Goal: Task Accomplishment & Management: Manage account settings

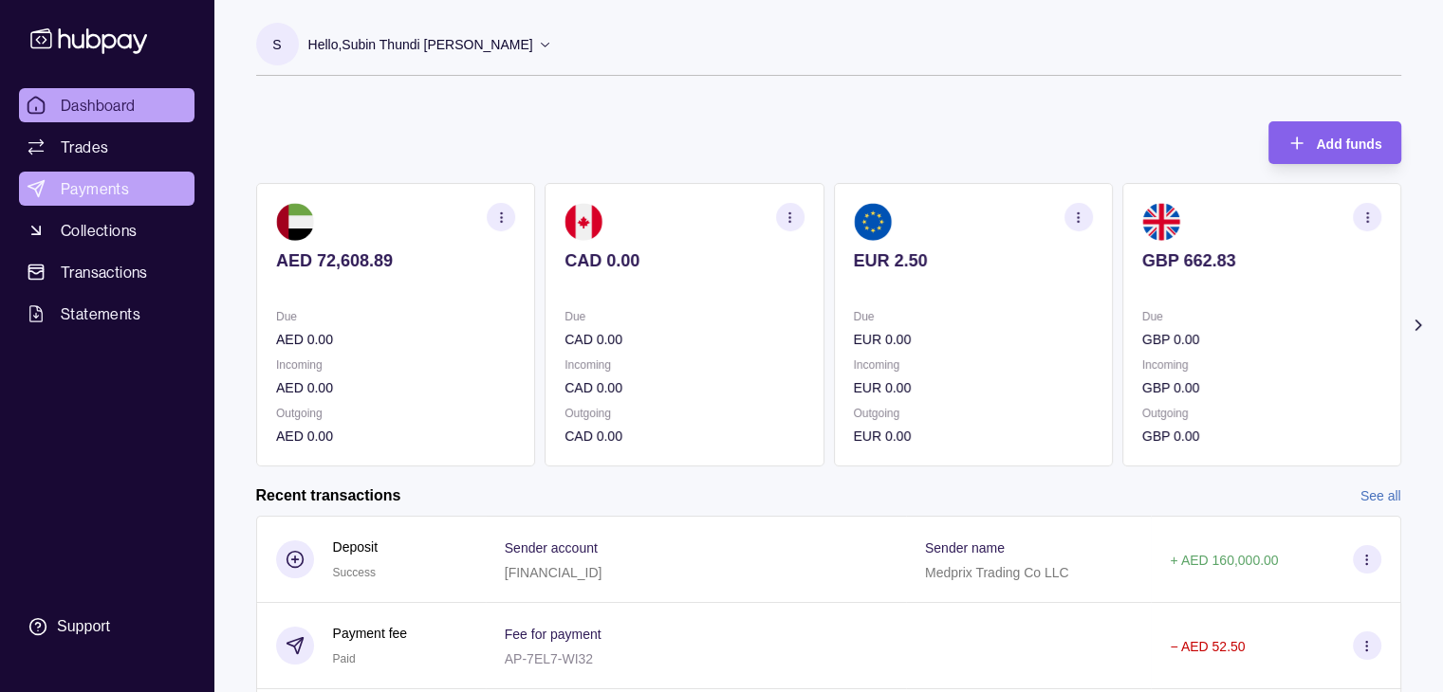
click at [97, 177] on span "Payments" at bounding box center [95, 188] width 68 height 23
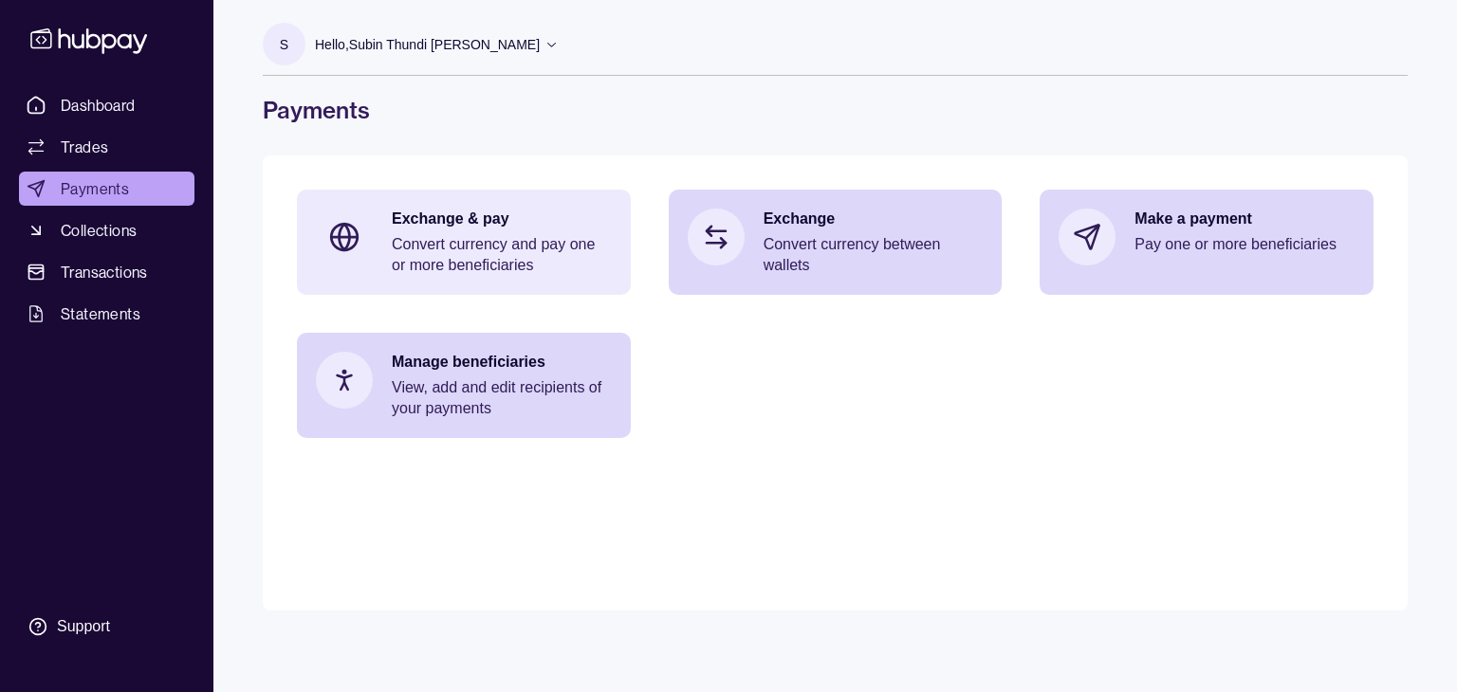
click at [527, 257] on p "Convert currency and pay one or more beneficiaries" at bounding box center [502, 255] width 220 height 42
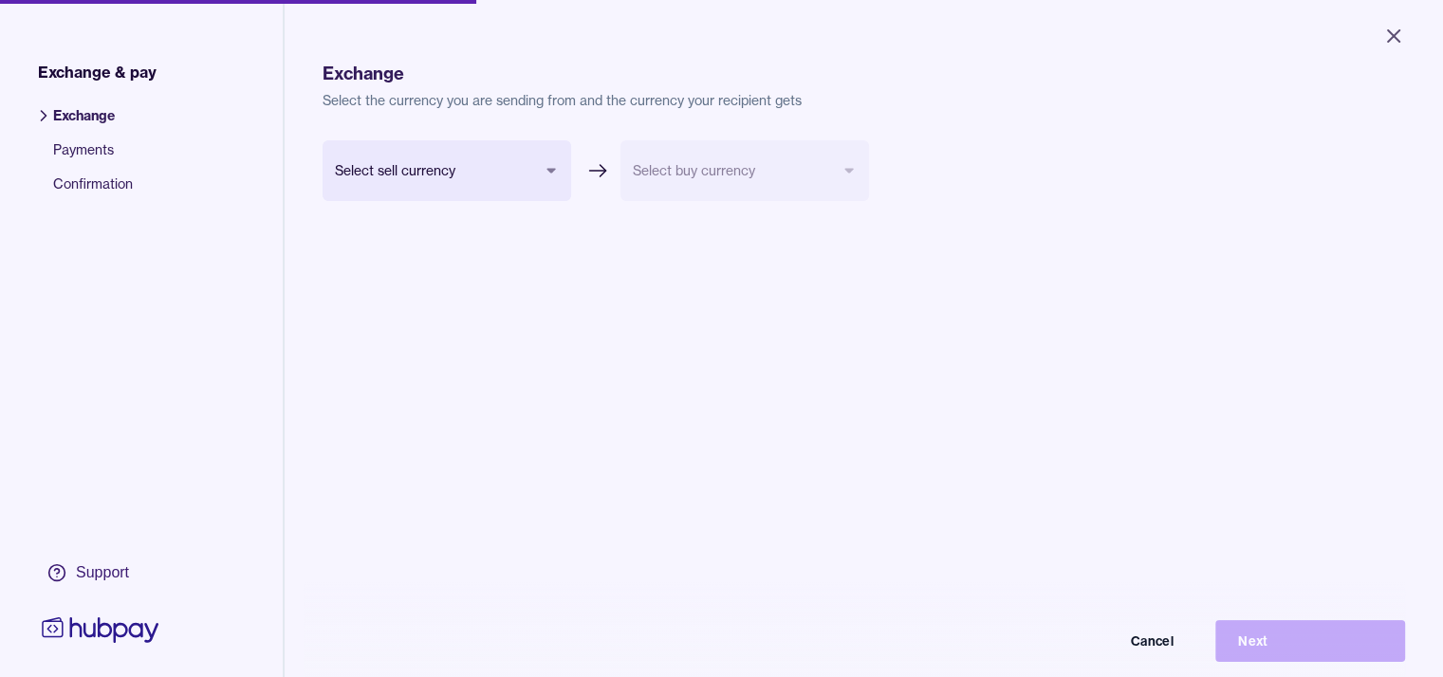
click at [97, 156] on span "Payments" at bounding box center [93, 157] width 80 height 34
click at [1167, 661] on button "Cancel" at bounding box center [1101, 641] width 190 height 42
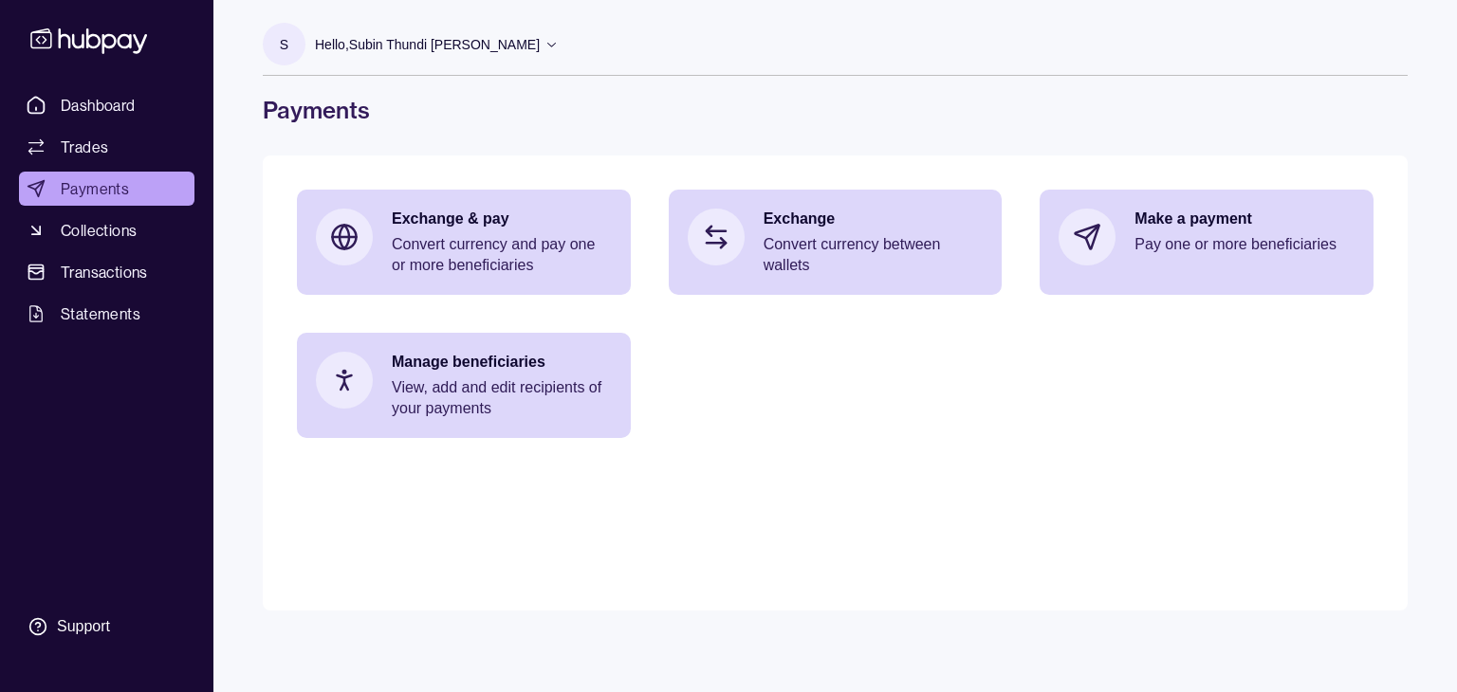
click at [88, 191] on span "Payments" at bounding box center [95, 188] width 68 height 23
click at [90, 272] on span "Transactions" at bounding box center [104, 272] width 87 height 23
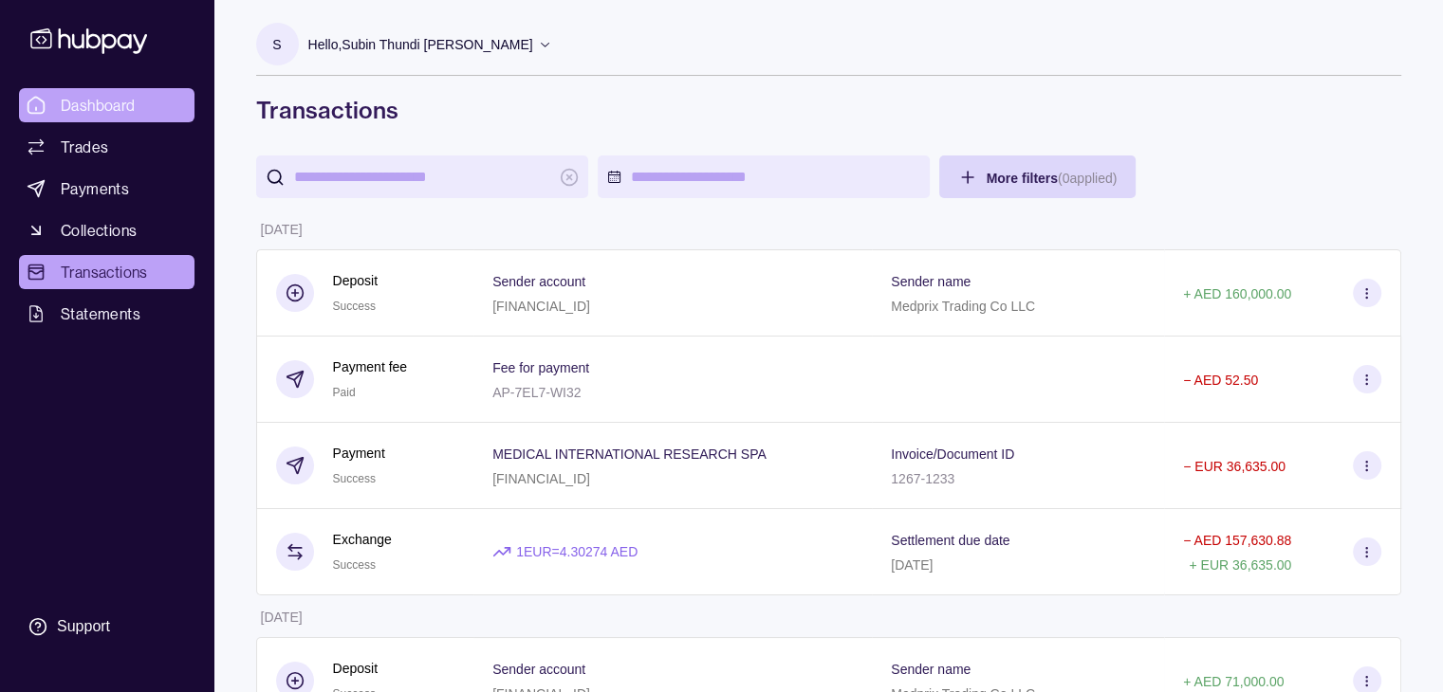
click at [109, 96] on span "Dashboard" at bounding box center [98, 105] width 75 height 23
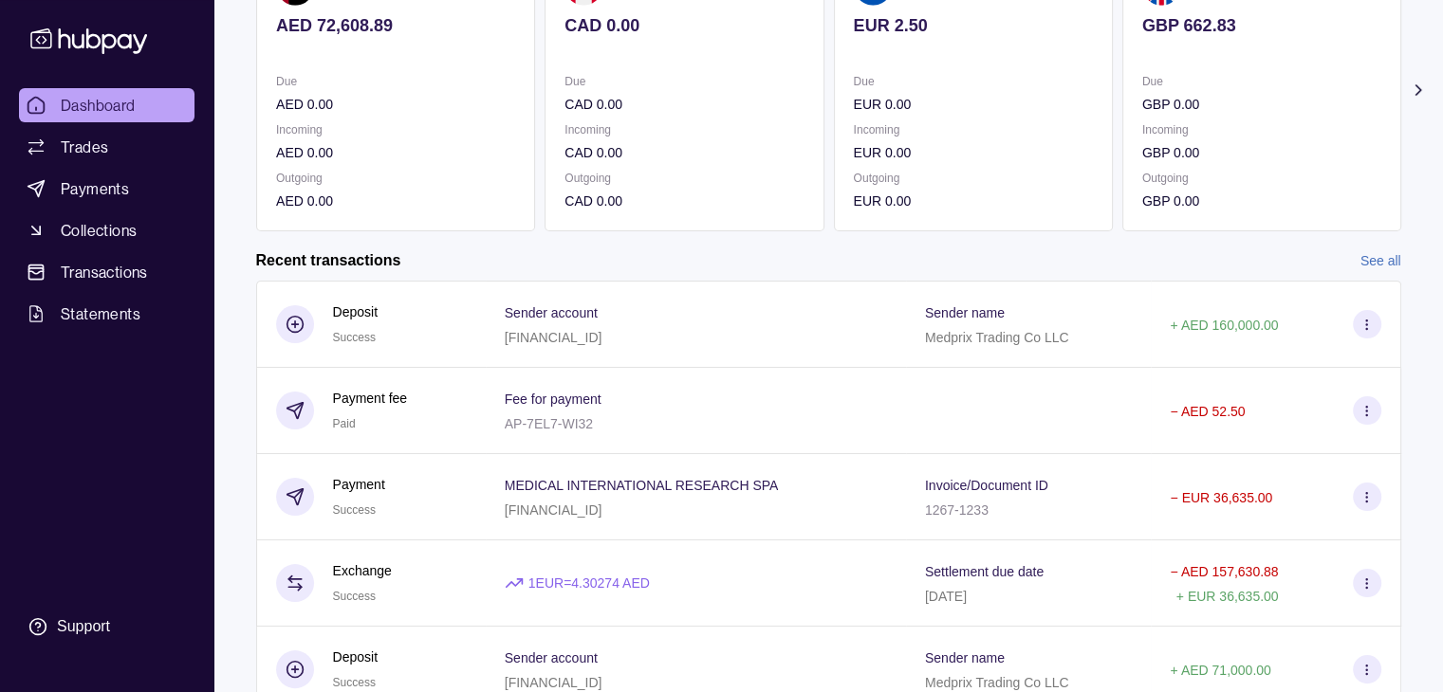
scroll to position [320, 0]
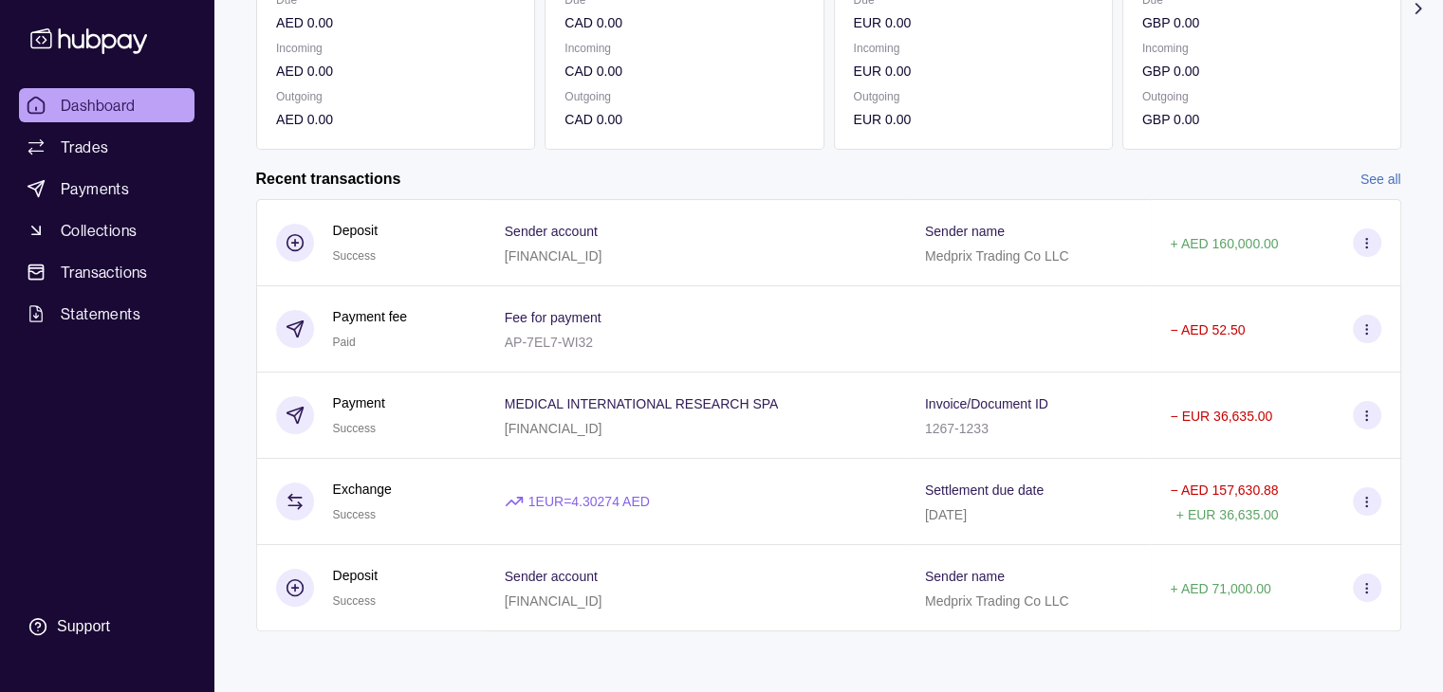
click at [1381, 179] on link "See all" at bounding box center [1380, 179] width 41 height 21
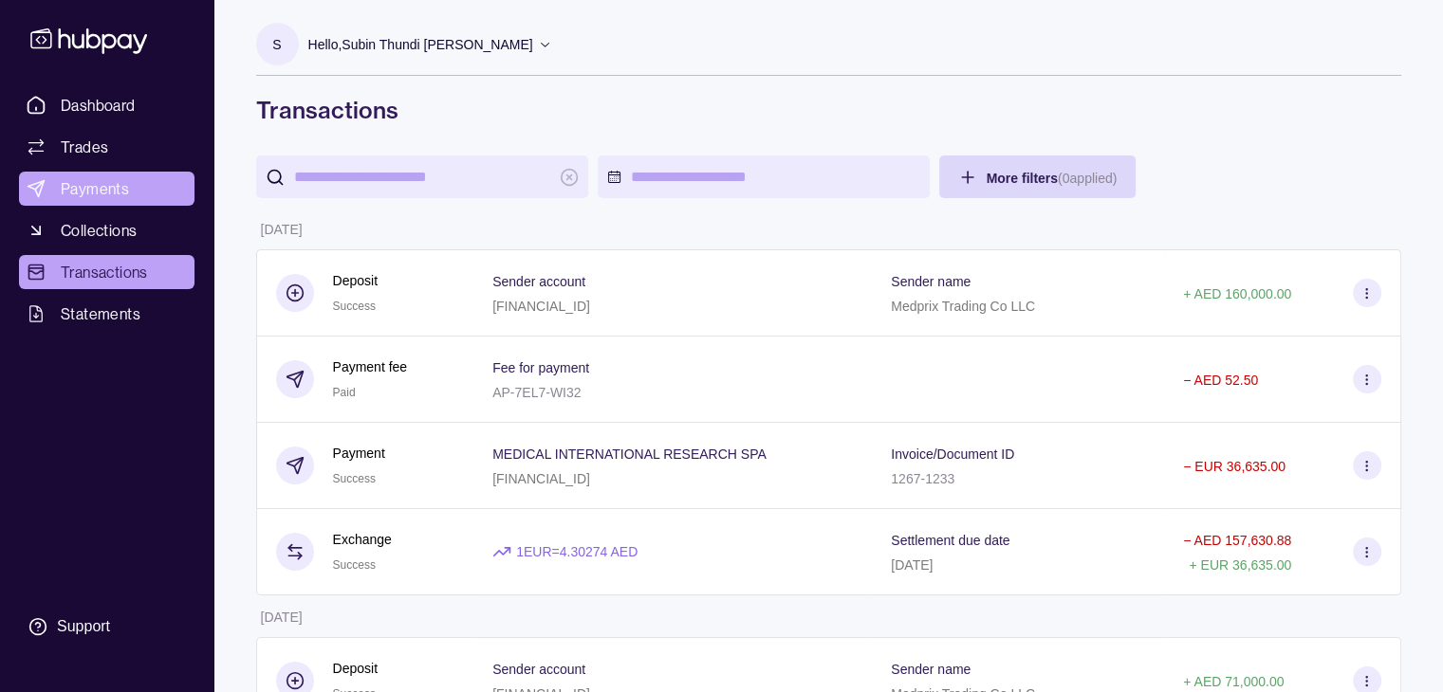
click at [107, 196] on span "Payments" at bounding box center [95, 188] width 68 height 23
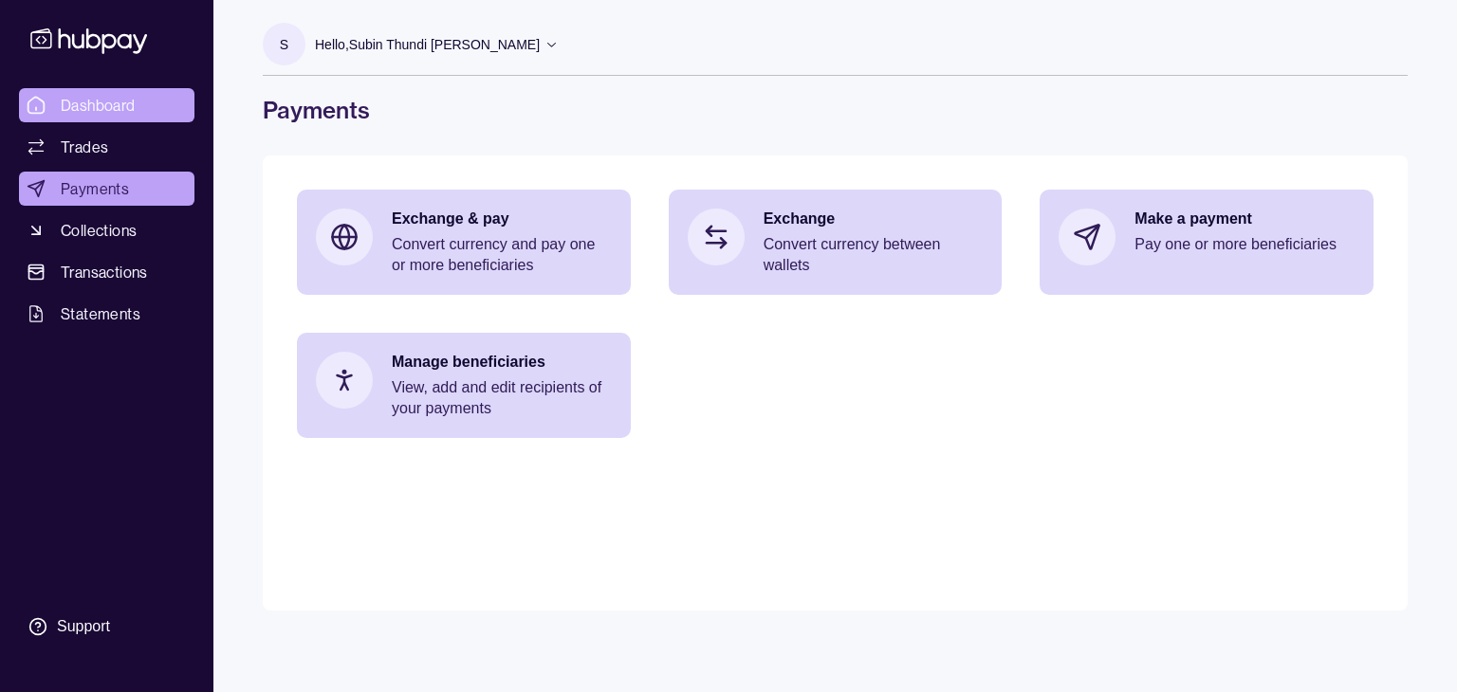
click at [114, 114] on span "Dashboard" at bounding box center [98, 105] width 75 height 23
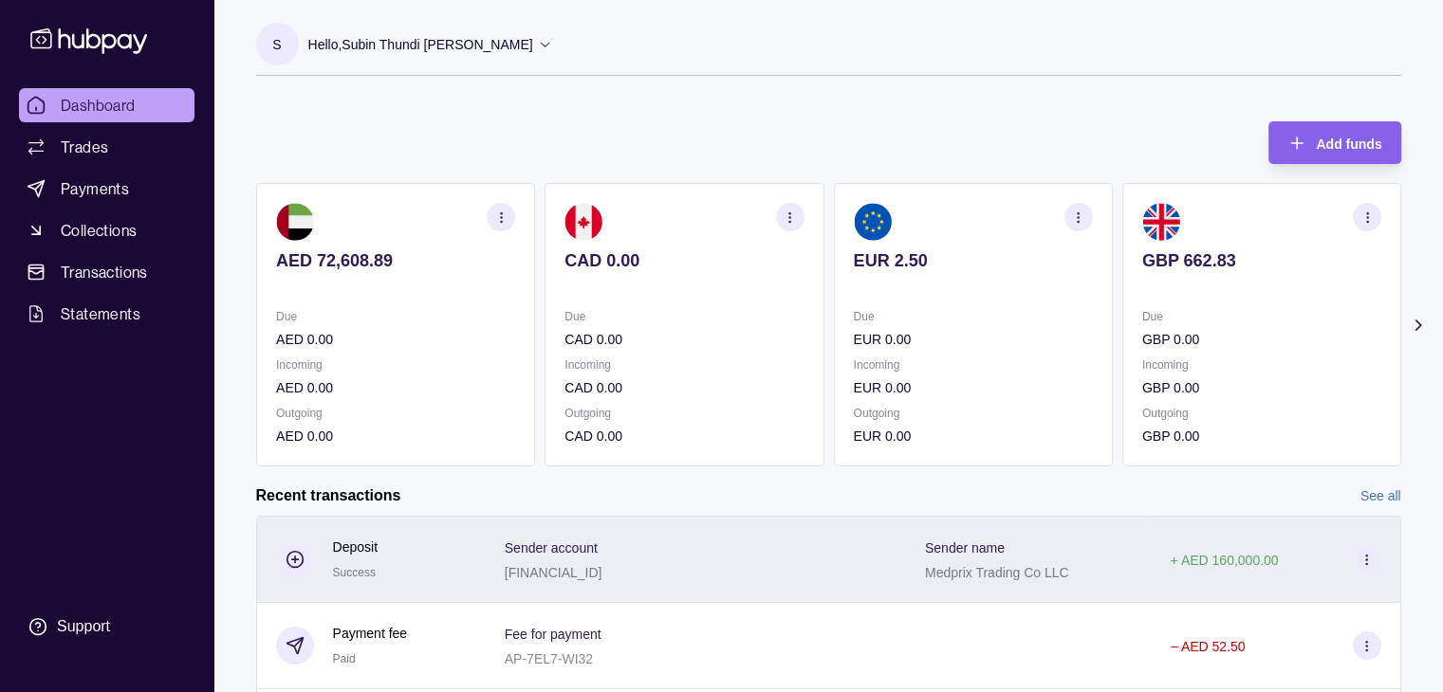
click at [1370, 566] on icon at bounding box center [1366, 560] width 14 height 14
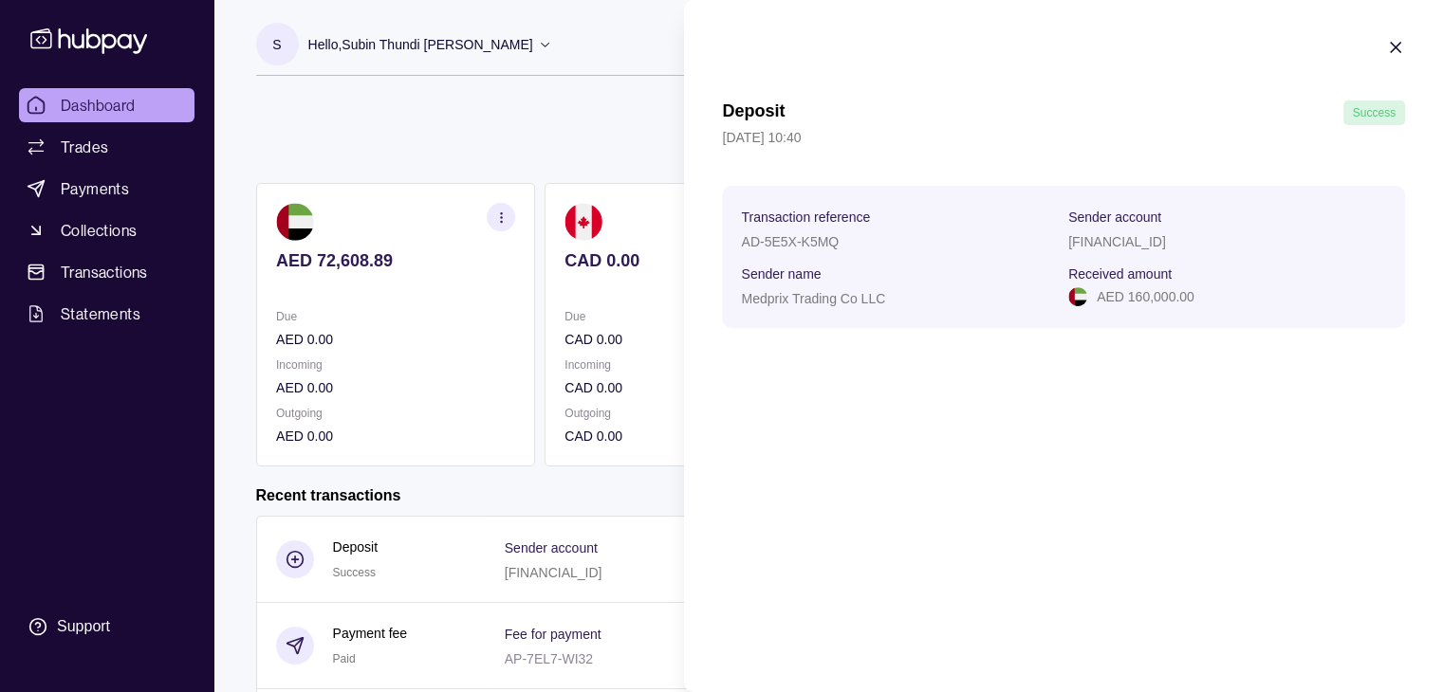
click at [1390, 49] on icon "button" at bounding box center [1395, 47] width 19 height 19
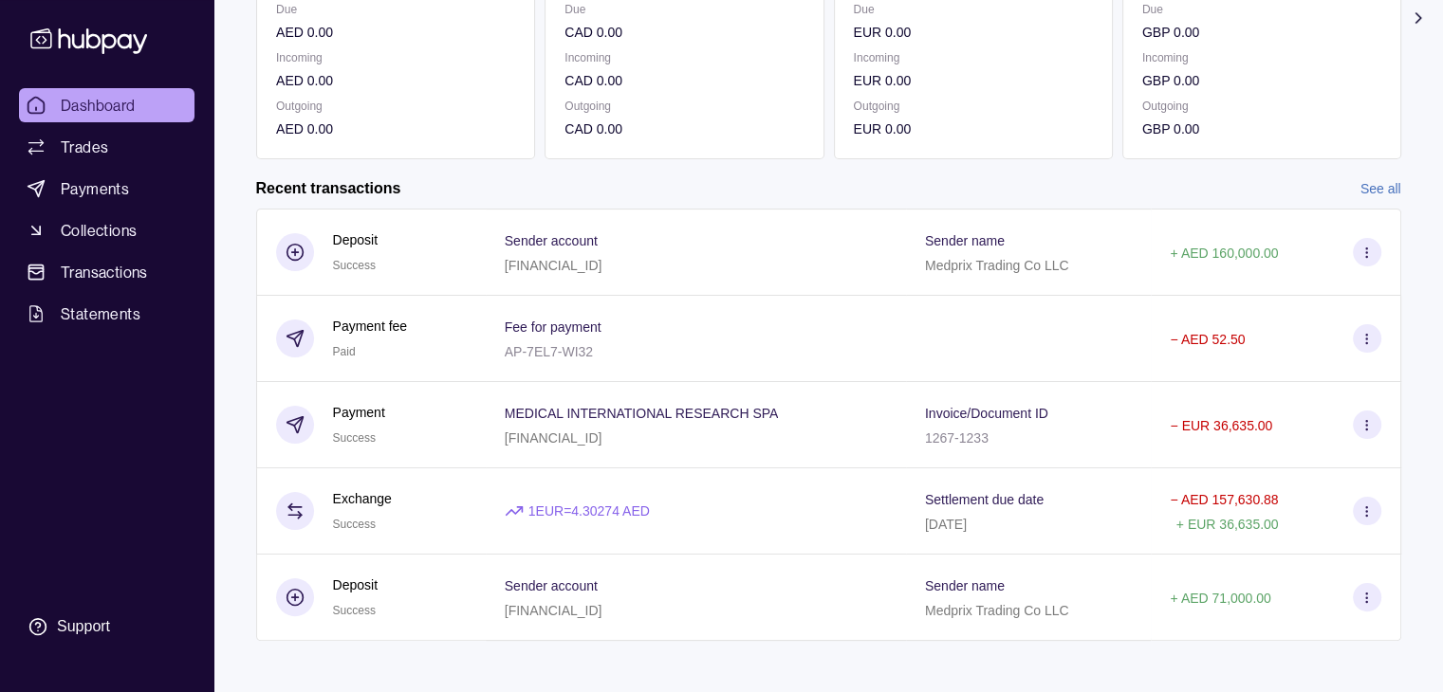
scroll to position [311, 0]
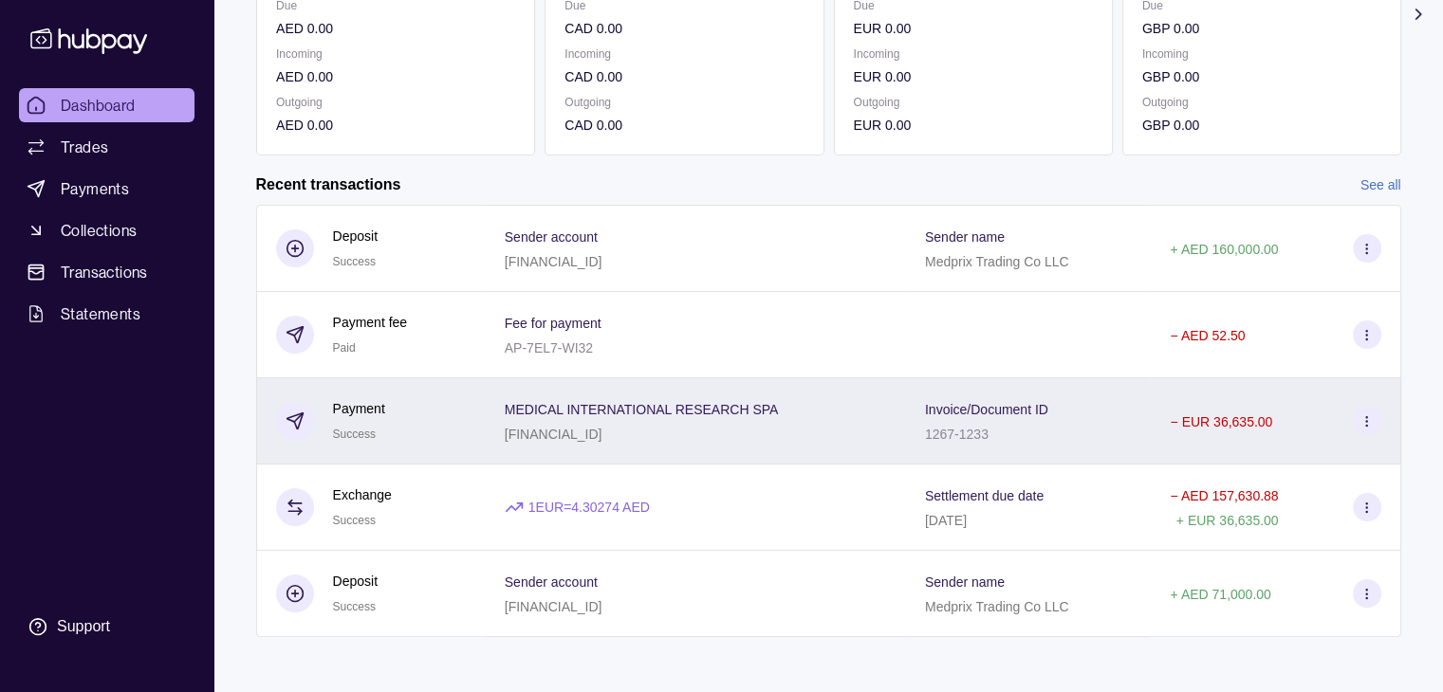
click at [1366, 421] on circle at bounding box center [1366, 420] width 1 height 1
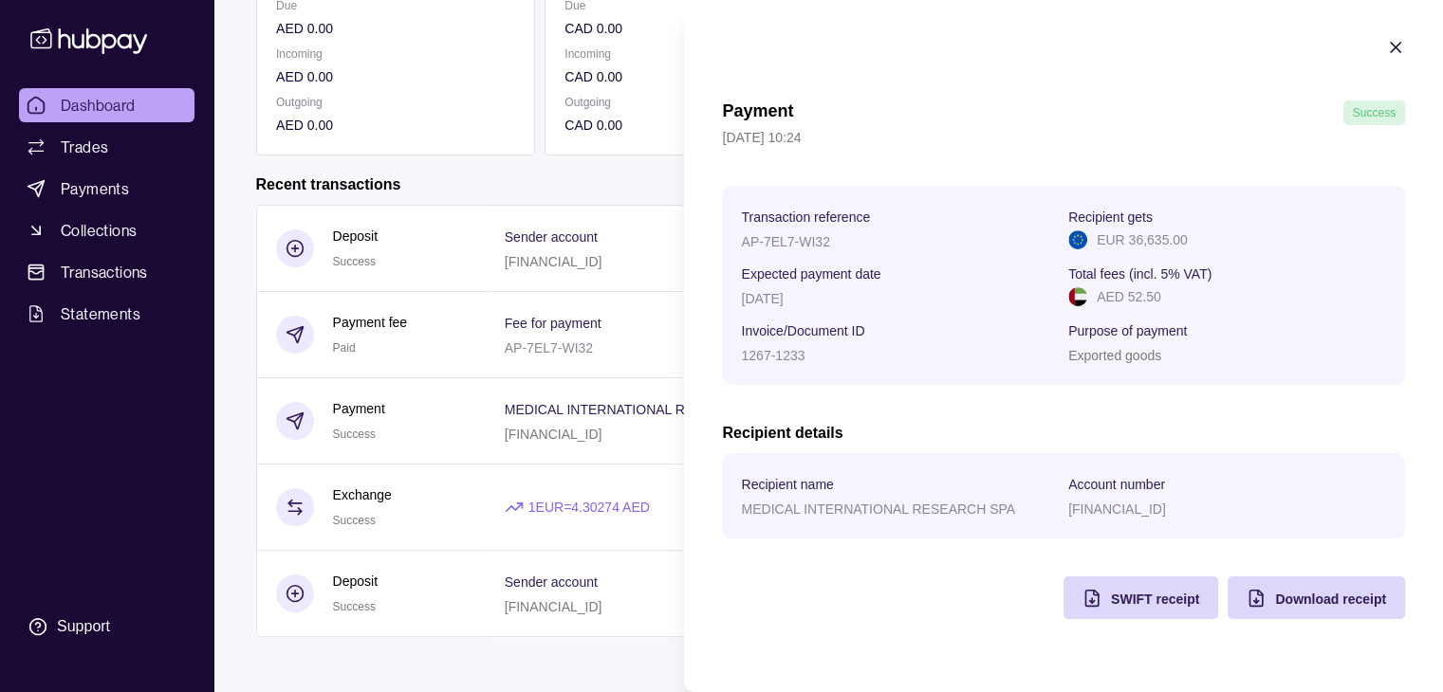
click at [1401, 44] on icon "button" at bounding box center [1395, 47] width 19 height 19
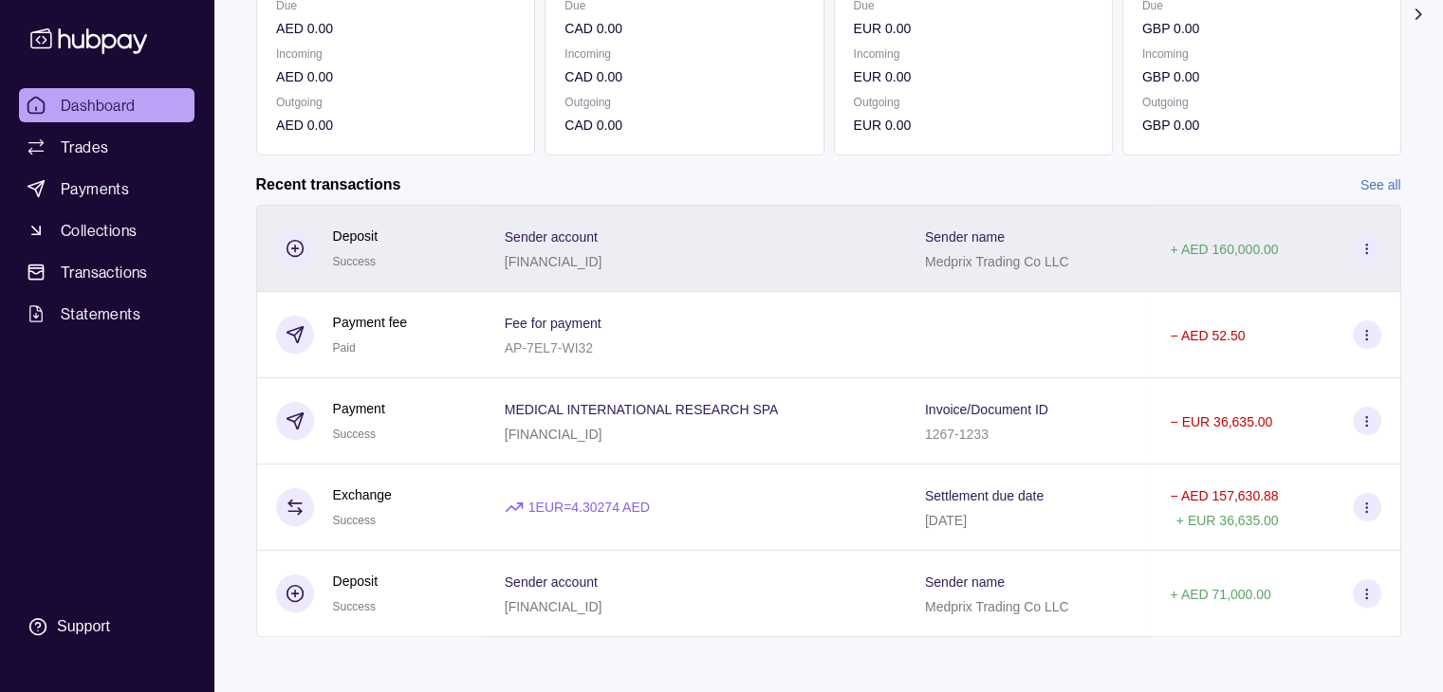
click at [1363, 249] on icon at bounding box center [1366, 249] width 14 height 14
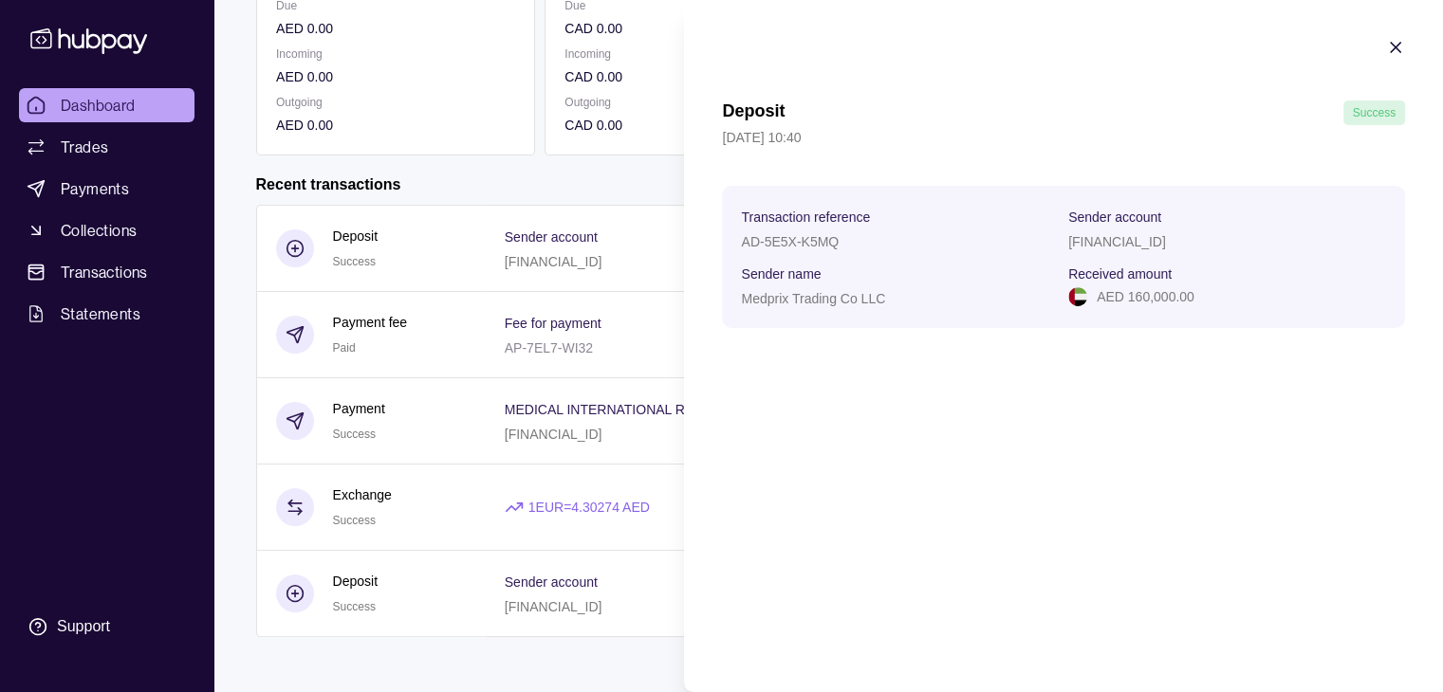
click at [1394, 50] on icon "button" at bounding box center [1395, 47] width 19 height 19
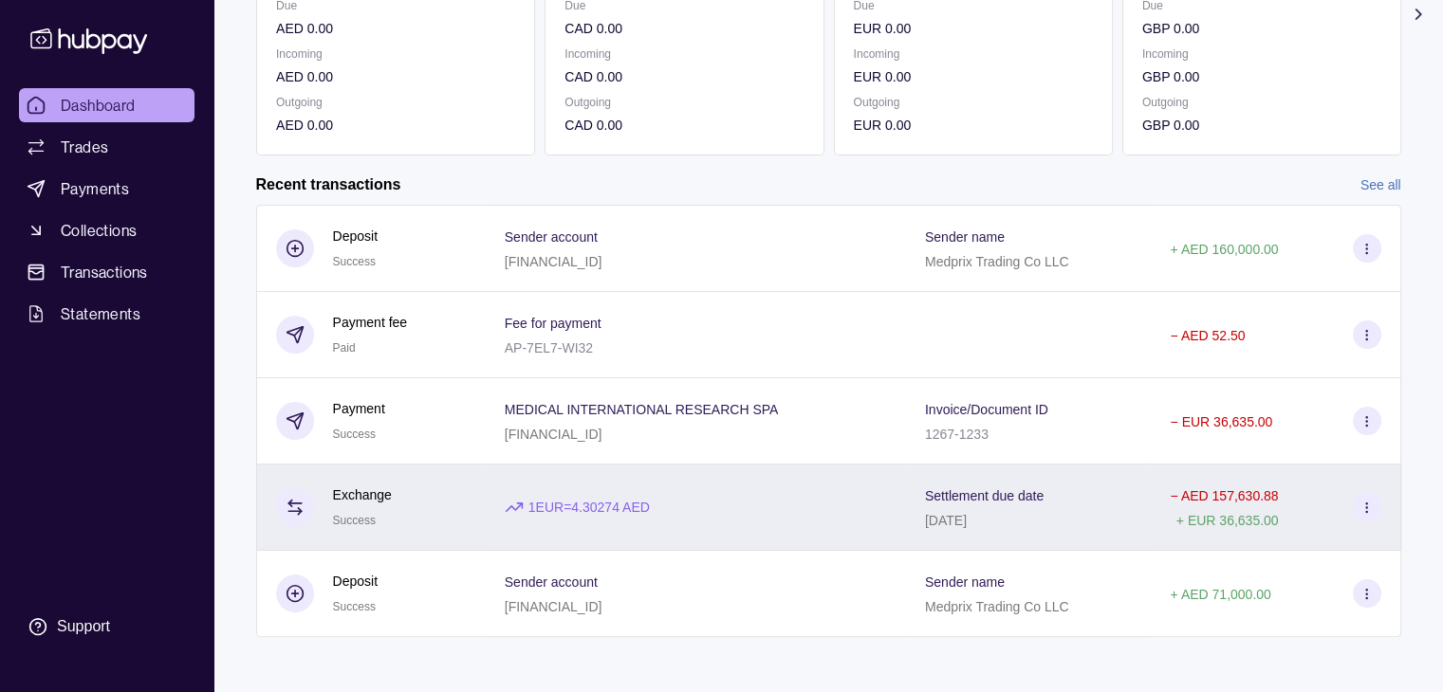
click at [1366, 503] on icon at bounding box center [1366, 508] width 14 height 14
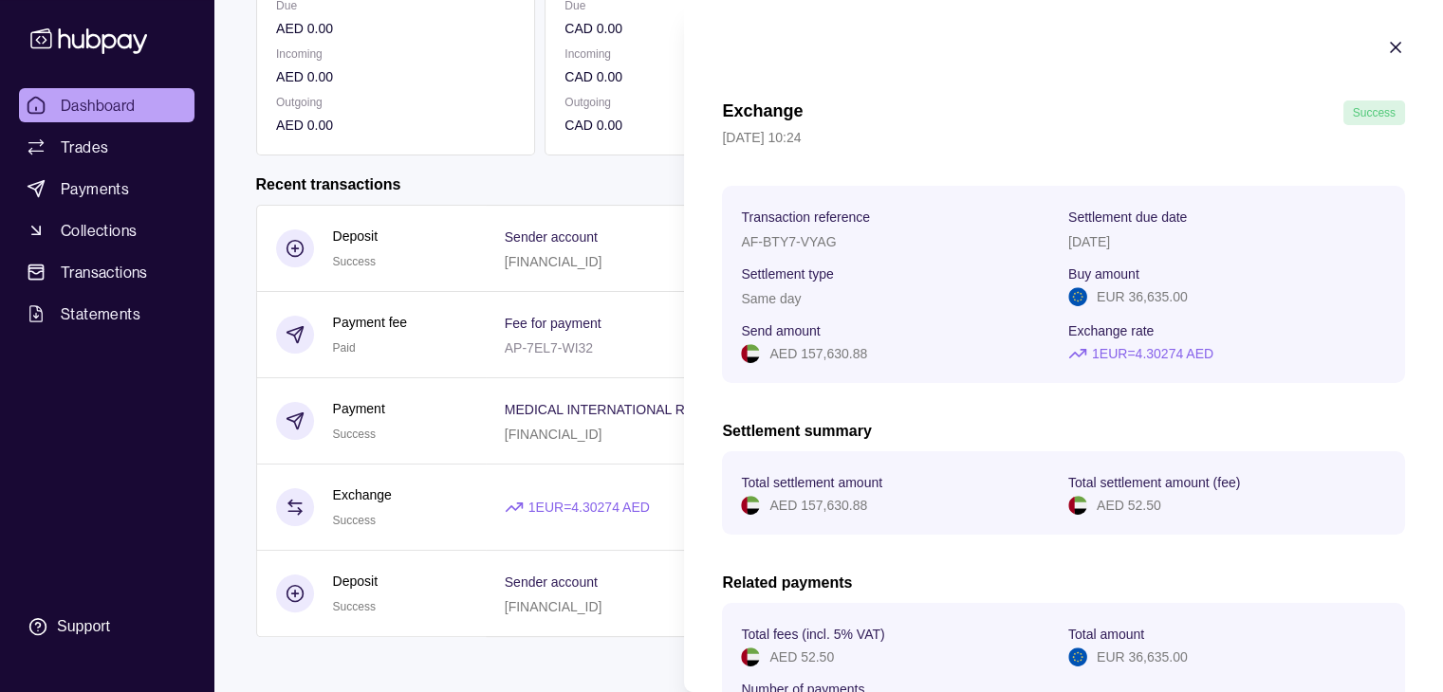
click at [1386, 39] on icon "button" at bounding box center [1395, 47] width 19 height 19
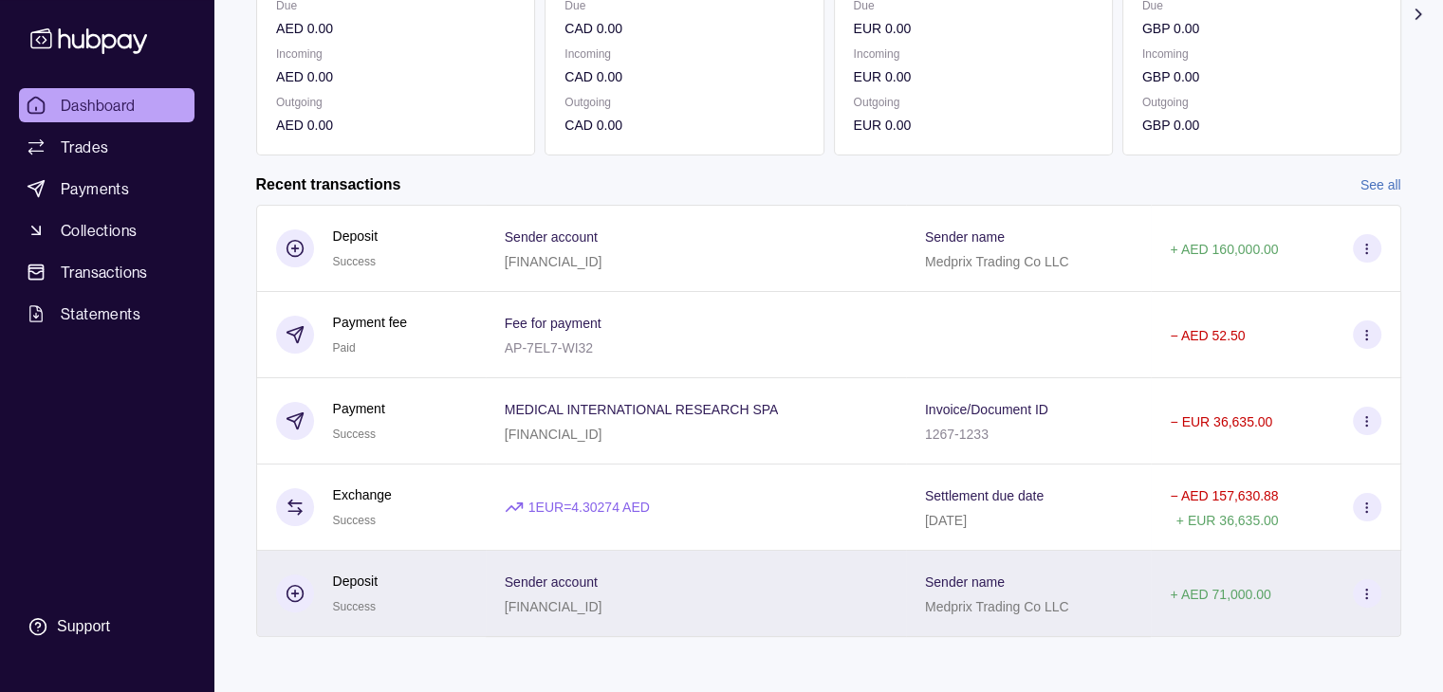
click at [1367, 598] on icon at bounding box center [1366, 594] width 14 height 14
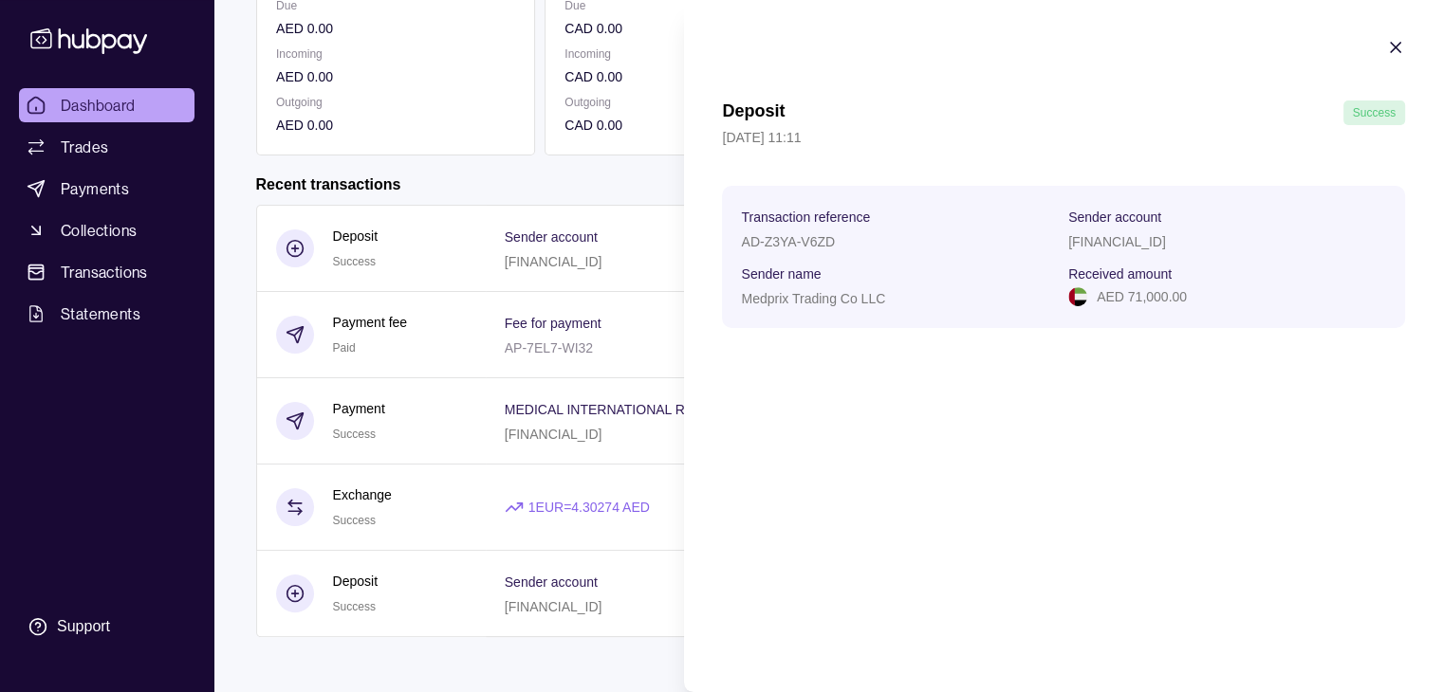
click at [1391, 46] on icon "button" at bounding box center [1395, 47] width 19 height 19
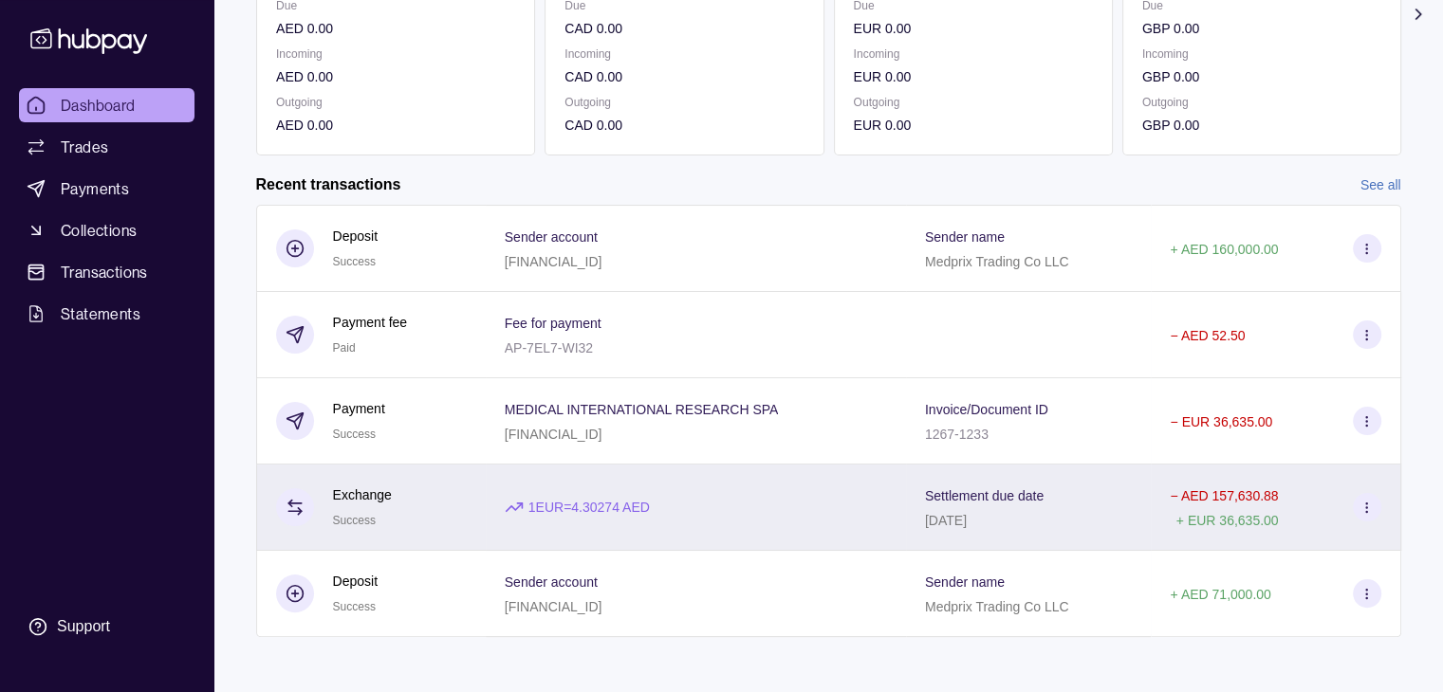
click at [1370, 507] on icon at bounding box center [1366, 508] width 14 height 14
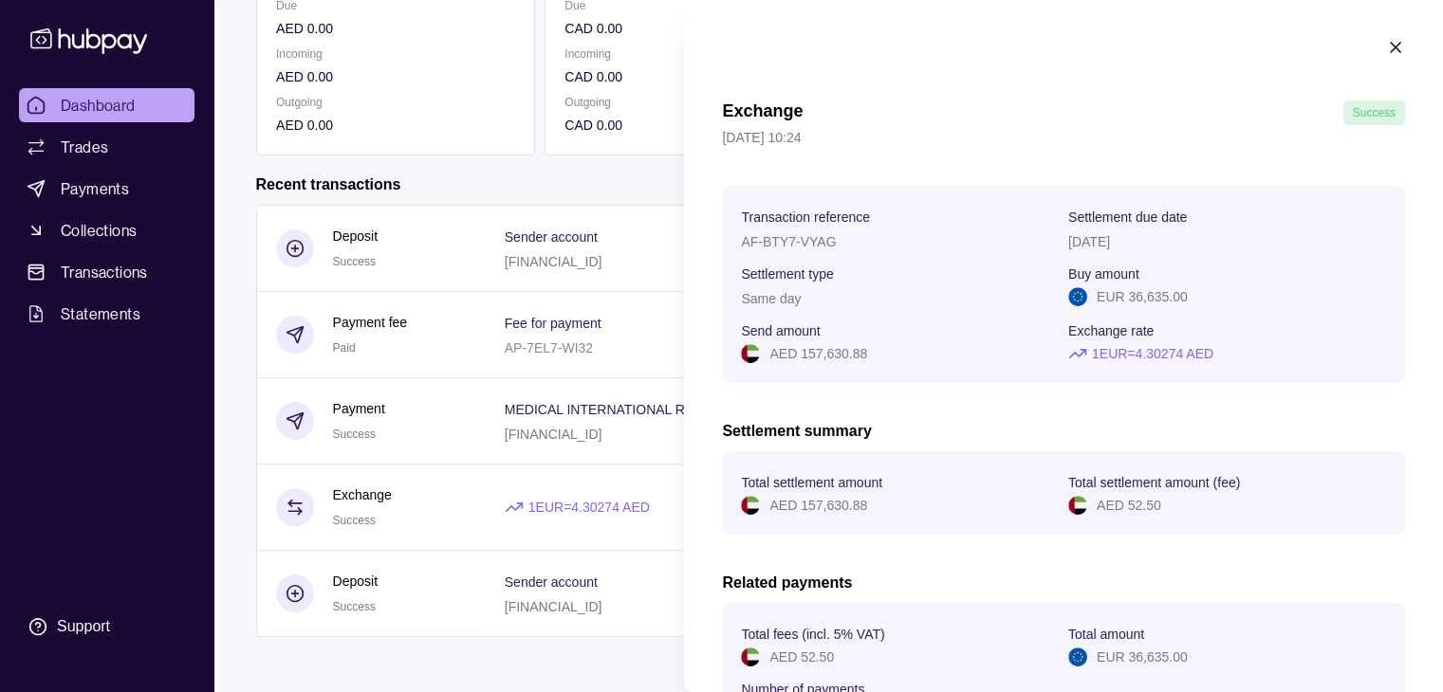
click at [1386, 53] on icon "button" at bounding box center [1395, 47] width 19 height 19
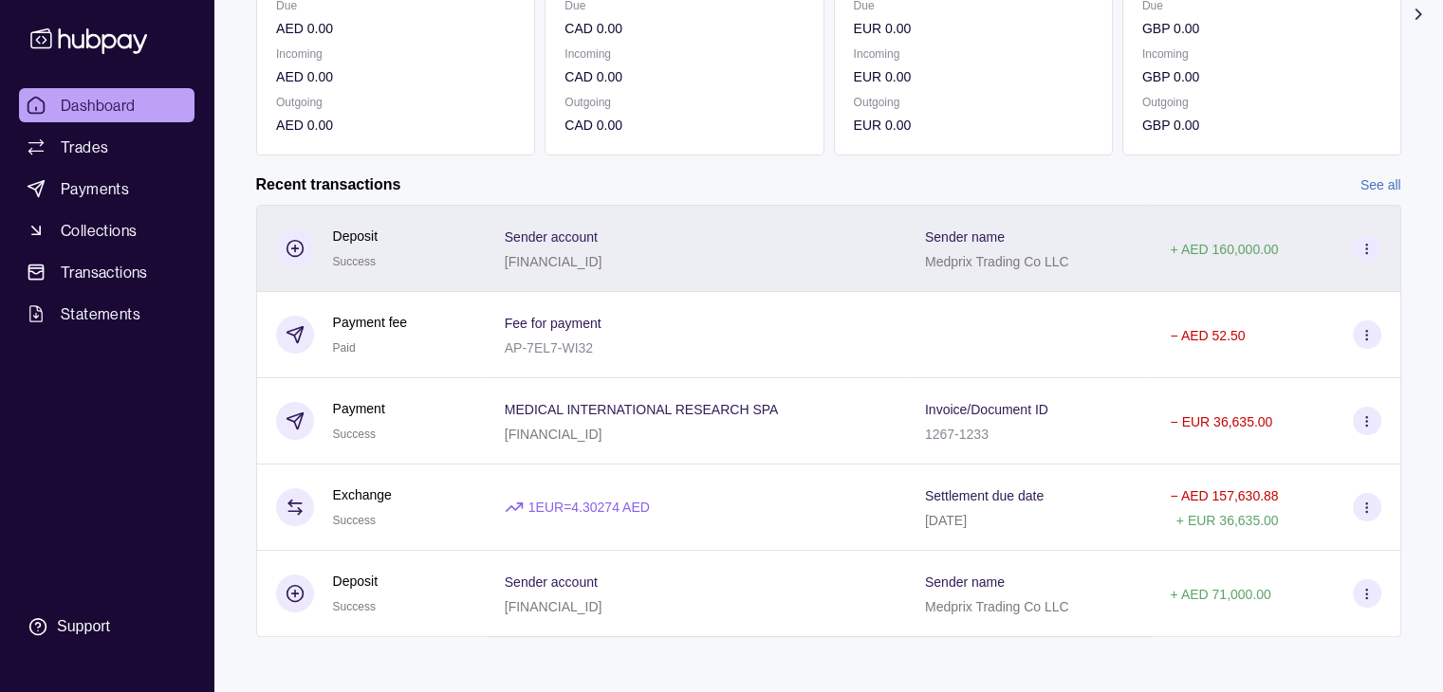
click at [1368, 248] on icon at bounding box center [1366, 249] width 14 height 14
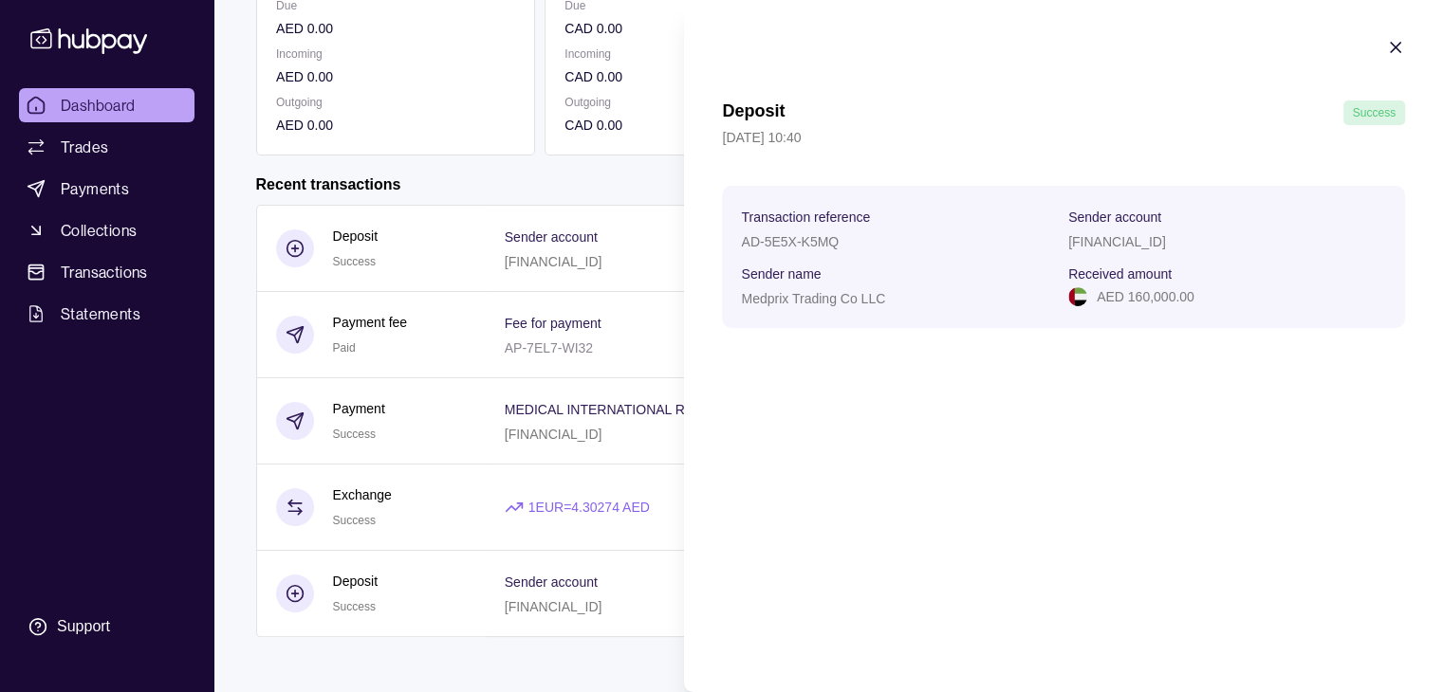
click at [1391, 42] on icon "button" at bounding box center [1395, 47] width 19 height 19
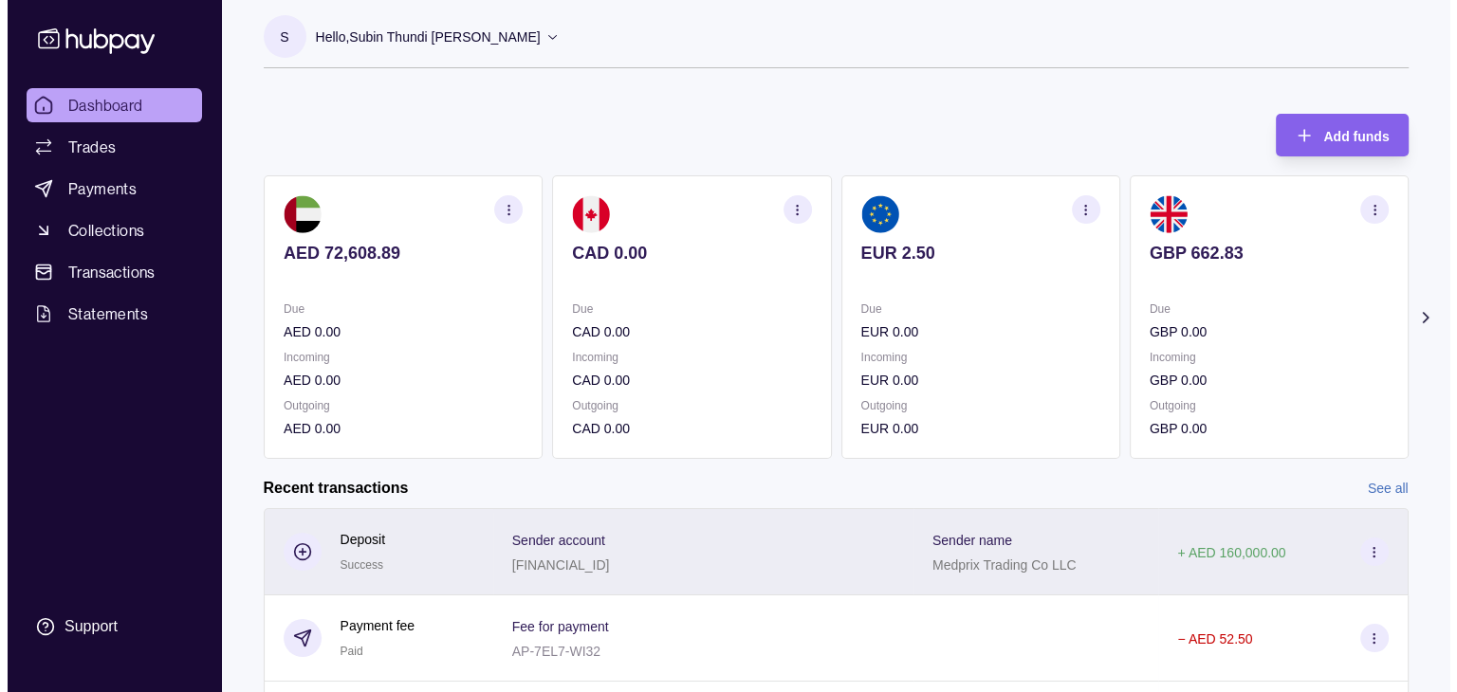
scroll to position [0, 0]
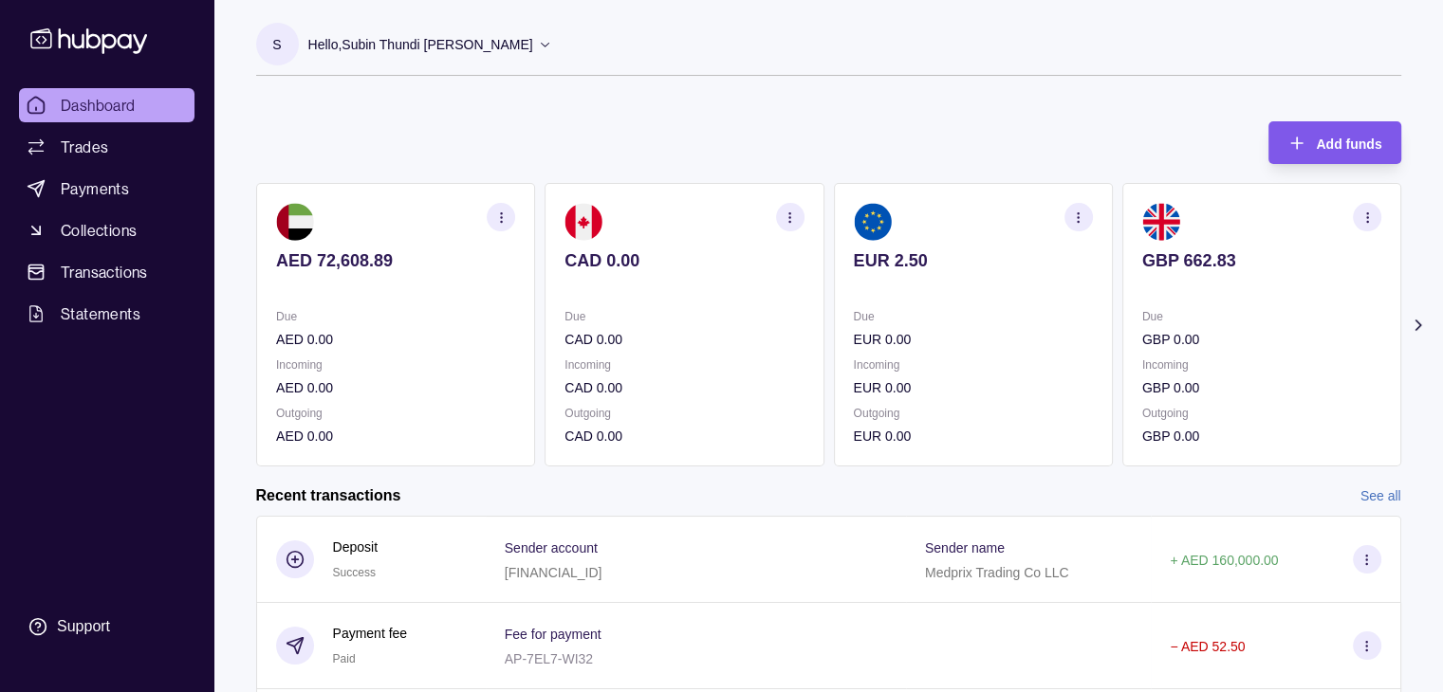
click at [1358, 138] on span "Add funds" at bounding box center [1348, 144] width 65 height 15
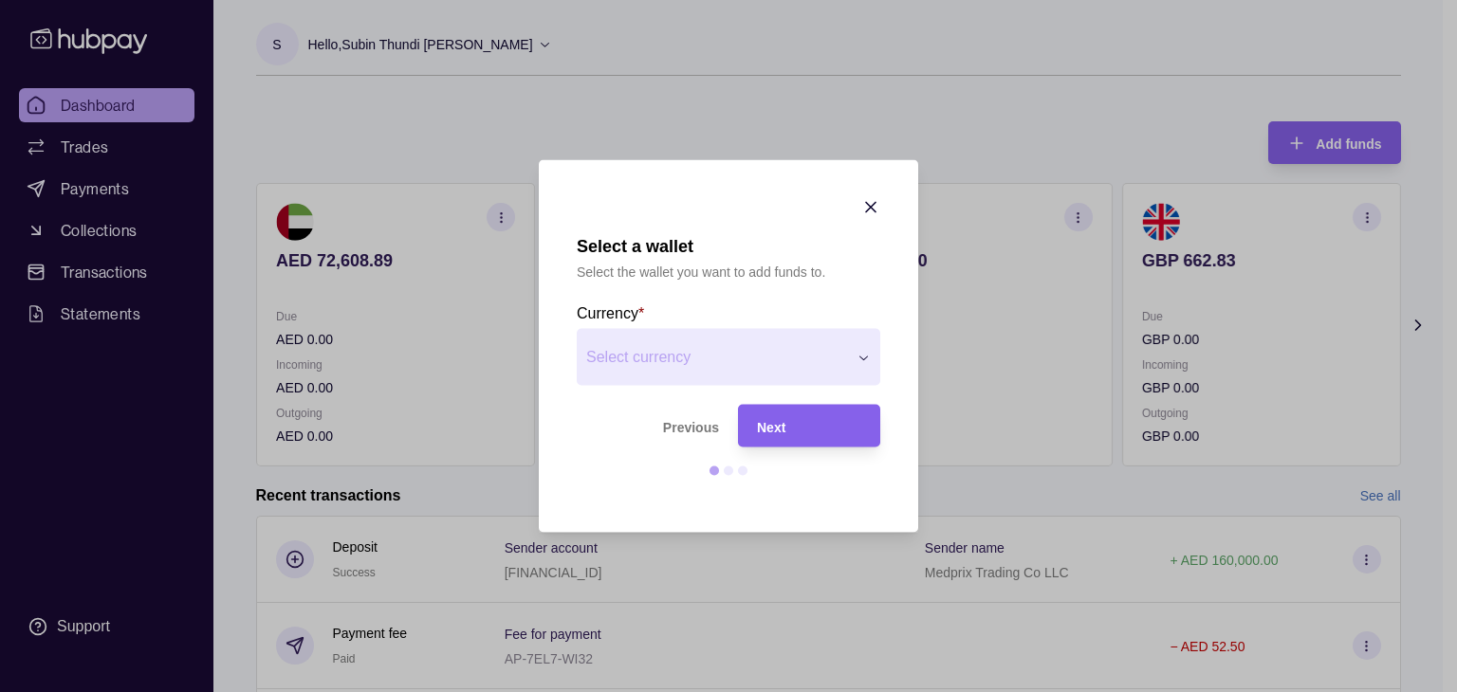
click at [779, 435] on div "Next" at bounding box center [809, 425] width 104 height 23
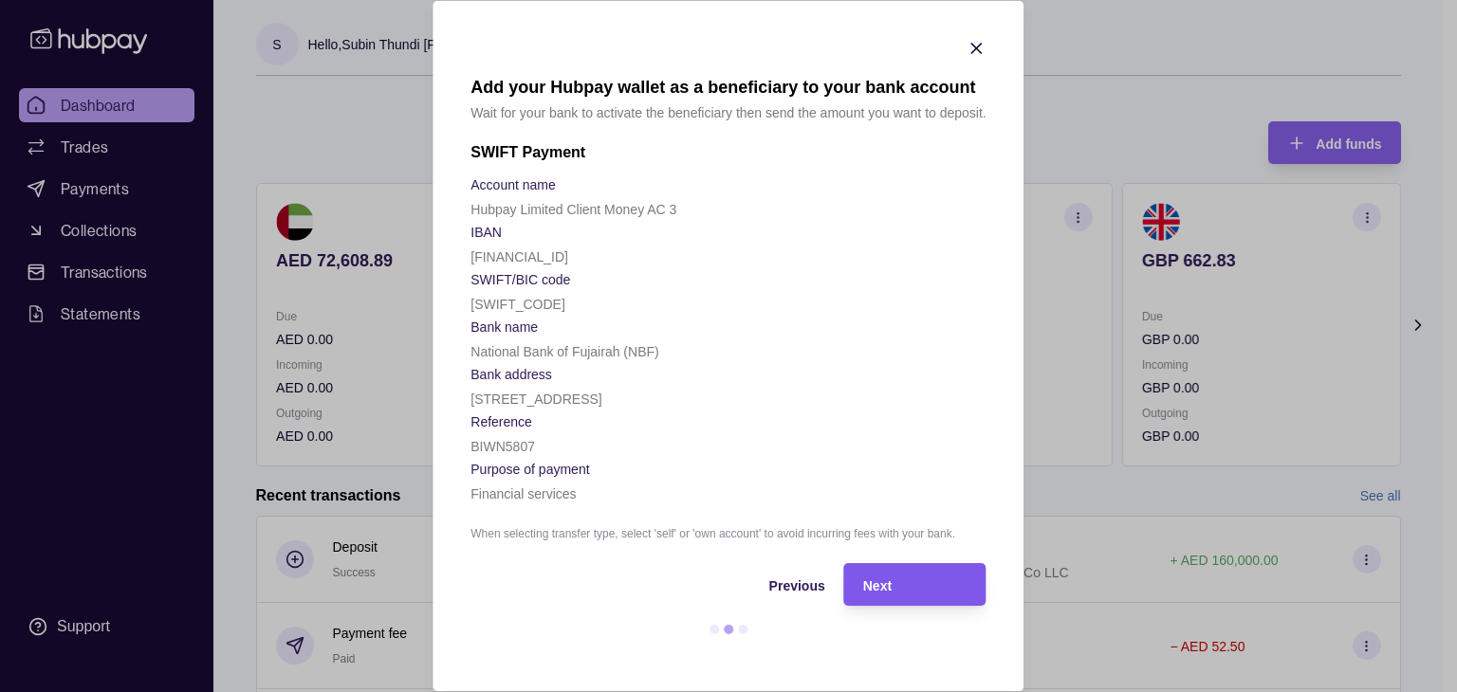
click at [890, 580] on div "Next" at bounding box center [915, 585] width 104 height 23
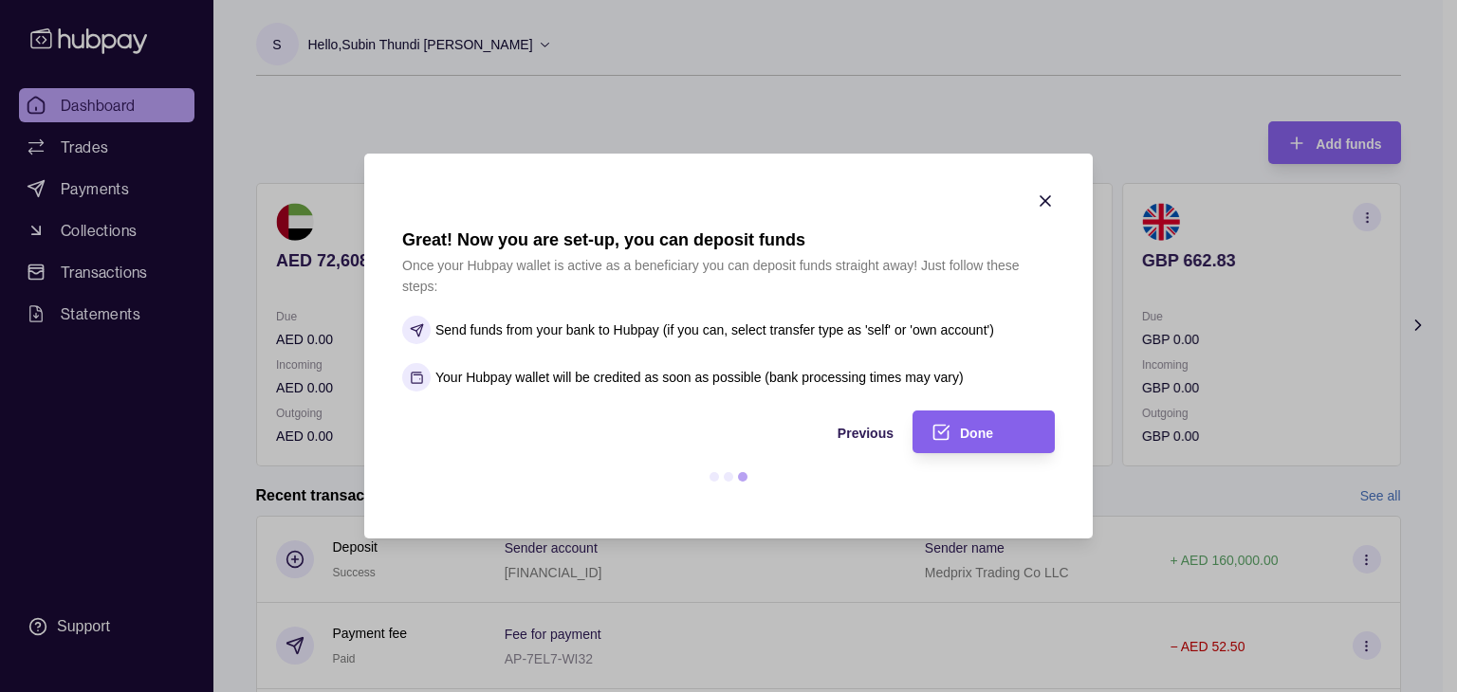
click at [1042, 199] on icon "button" at bounding box center [1045, 201] width 19 height 19
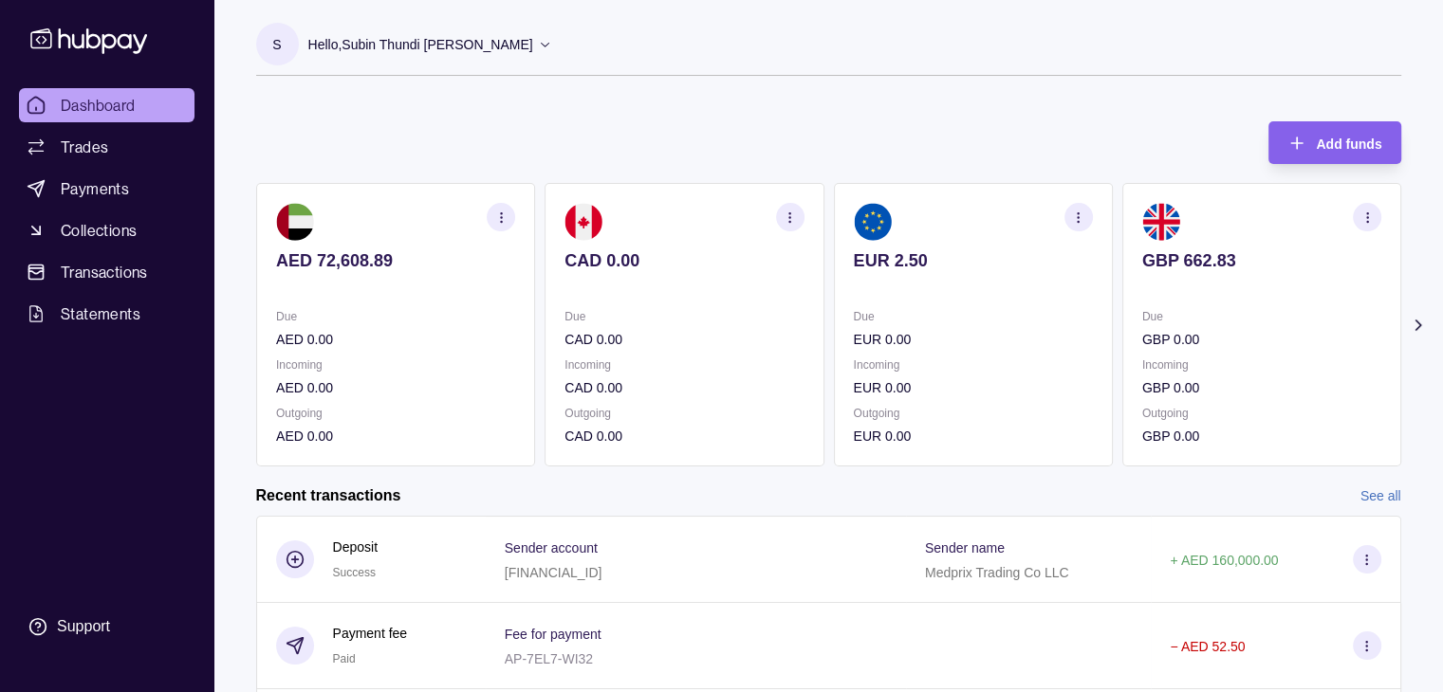
click at [552, 42] on icon at bounding box center [545, 44] width 14 height 14
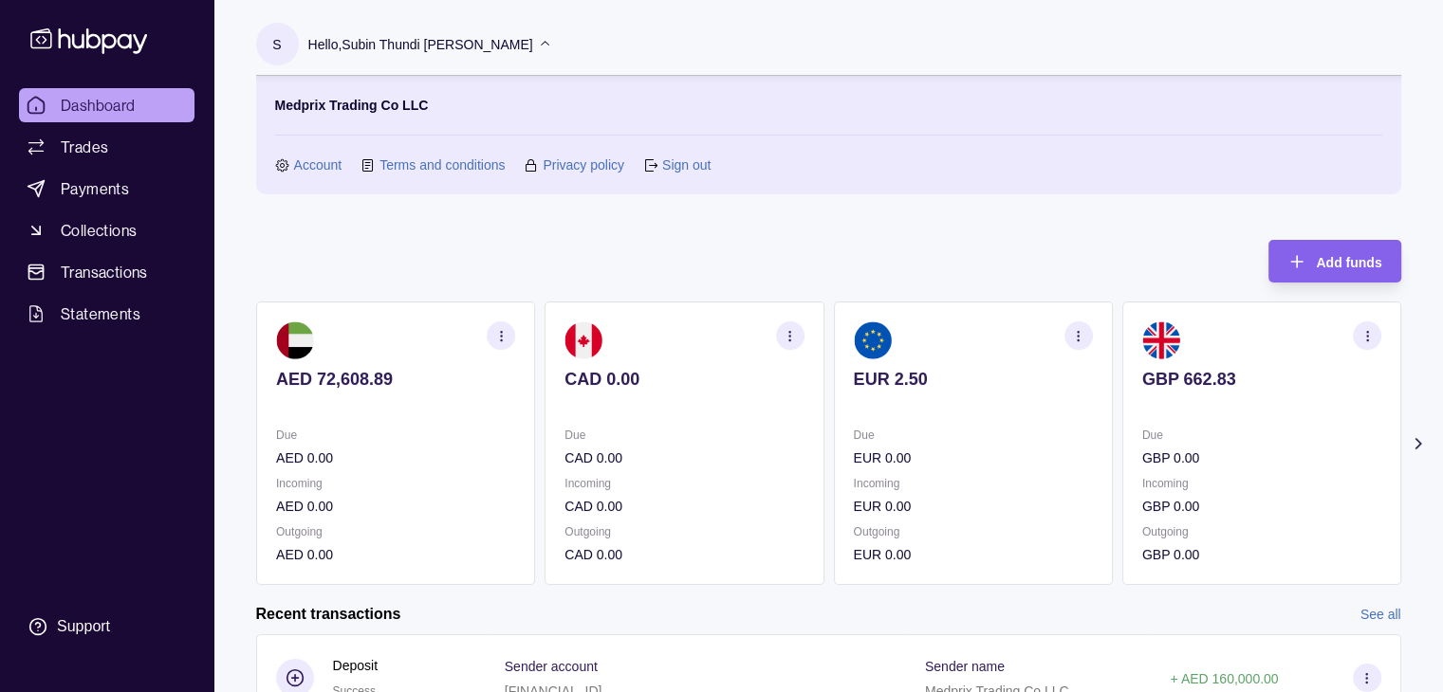
click at [686, 160] on link "Sign out" at bounding box center [686, 165] width 48 height 21
